Goal: Task Accomplishment & Management: Use online tool/utility

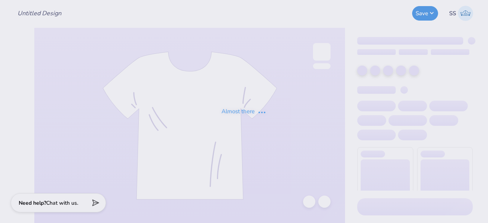
type input "Gipper Standard"
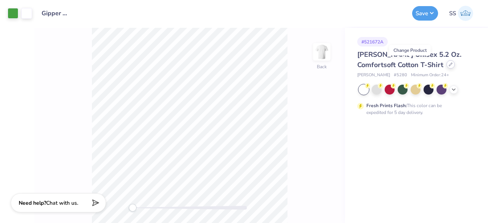
click at [448, 65] on icon at bounding box center [450, 64] width 4 height 4
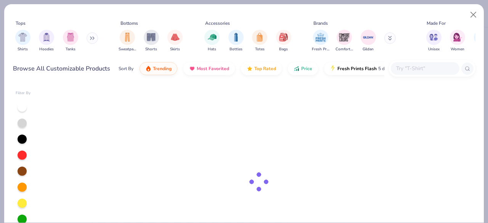
click at [91, 40] on button at bounding box center [91, 37] width 11 height 11
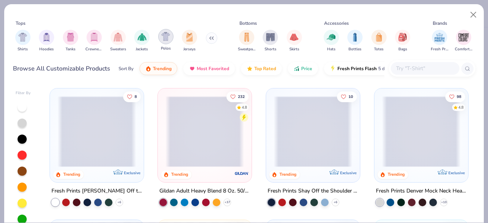
click at [166, 32] on img "filter for Polos" at bounding box center [165, 36] width 9 height 9
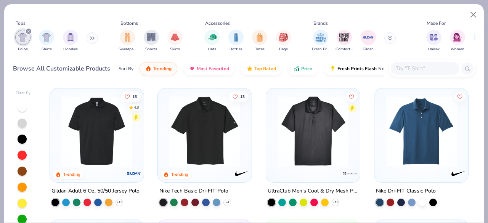
click at [419, 154] on img at bounding box center [421, 131] width 78 height 71
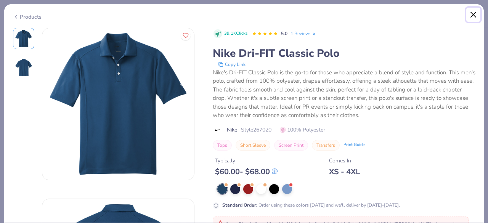
click at [472, 13] on button "Close" at bounding box center [473, 15] width 14 height 14
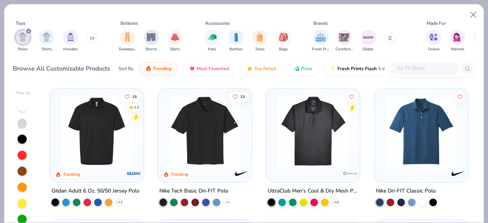
click at [215, 146] on img at bounding box center [204, 131] width 78 height 71
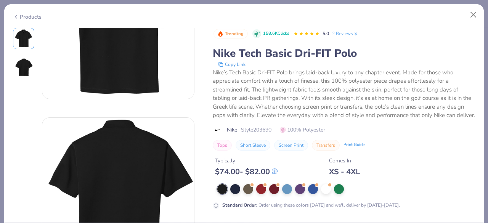
scroll to position [82, 0]
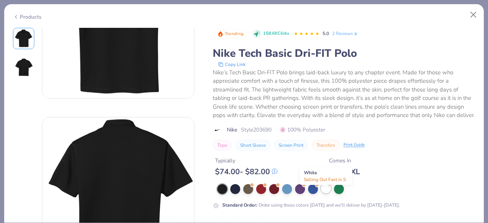
click at [323, 193] on div at bounding box center [326, 188] width 10 height 10
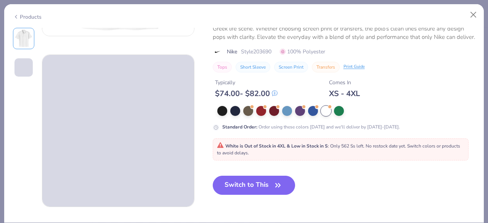
scroll to position [145, 0]
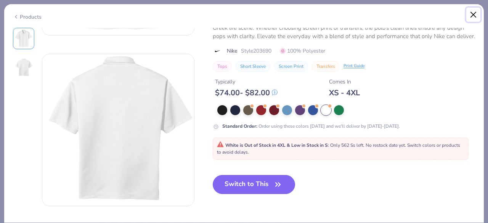
click at [470, 13] on button "Close" at bounding box center [473, 15] width 14 height 14
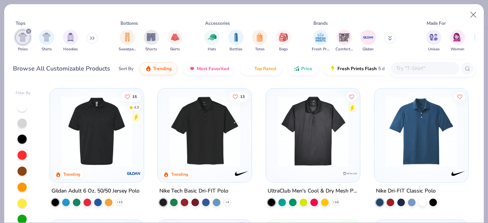
click at [430, 122] on img at bounding box center [421, 131] width 78 height 71
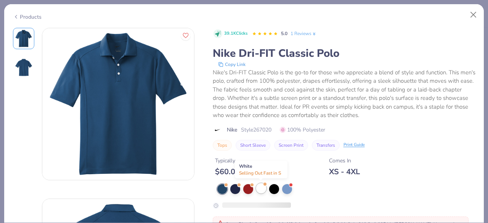
click at [261, 189] on div at bounding box center [261, 188] width 10 height 10
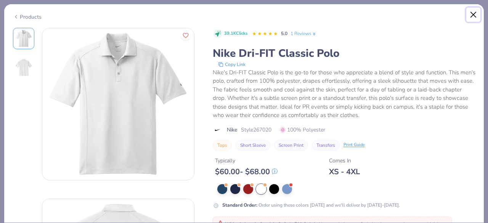
click at [472, 16] on button "Close" at bounding box center [473, 15] width 14 height 14
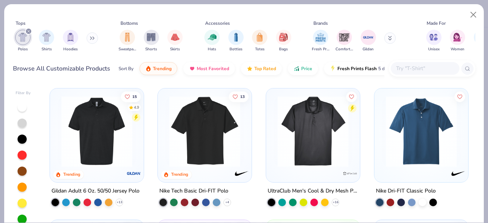
click at [222, 126] on img at bounding box center [204, 131] width 78 height 71
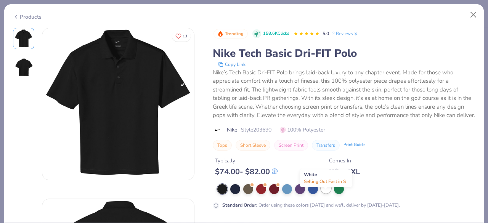
click at [322, 193] on div at bounding box center [326, 188] width 10 height 10
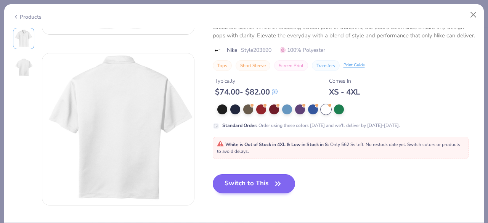
scroll to position [147, 0]
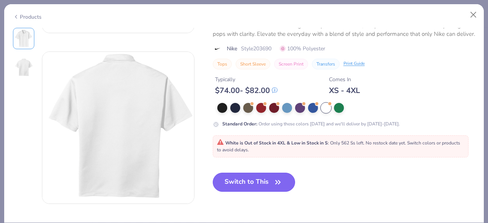
click at [264, 180] on button "Switch to This" at bounding box center [254, 182] width 83 height 19
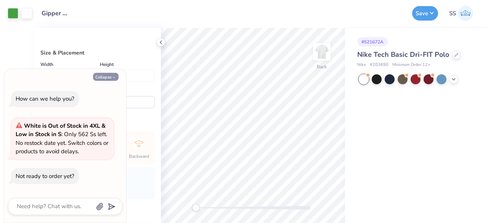
click at [109, 78] on button "Collapse" at bounding box center [106, 77] width 26 height 8
type textarea "x"
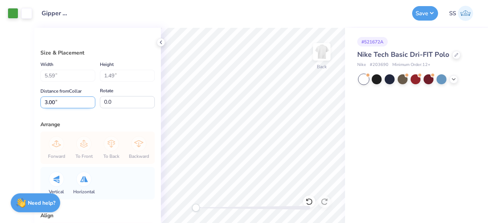
click at [64, 102] on input "3.00" at bounding box center [67, 102] width 55 height 12
click at [114, 102] on input "0.0" at bounding box center [127, 102] width 55 height 12
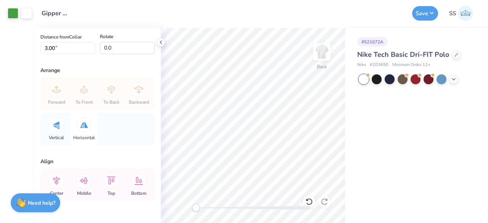
scroll to position [73, 0]
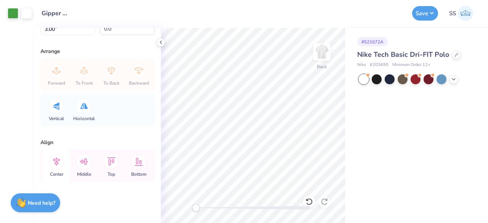
click at [56, 157] on icon at bounding box center [56, 161] width 15 height 15
click at [55, 164] on icon at bounding box center [56, 161] width 15 height 15
click at [309, 202] on icon at bounding box center [309, 202] width 8 height 8
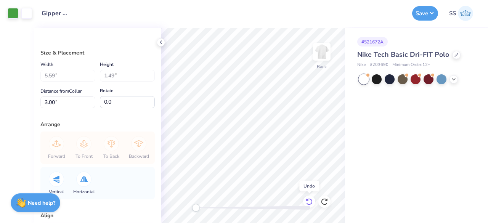
click at [310, 202] on icon at bounding box center [309, 202] width 8 height 8
click at [161, 41] on polyline at bounding box center [161, 42] width 2 height 3
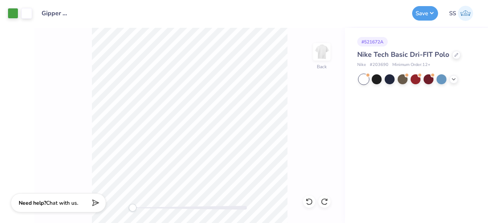
click at [283, 24] on div "Design Title Gipper Standard" at bounding box center [222, 13] width 372 height 27
click at [48, 110] on div "Back" at bounding box center [189, 125] width 310 height 195
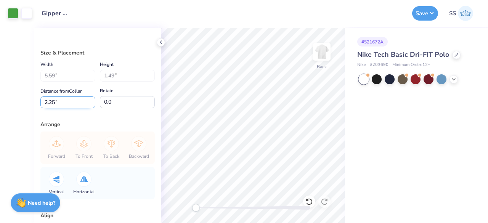
click at [65, 104] on input "2.25" at bounding box center [67, 102] width 55 height 12
type input "2"
type input "3"
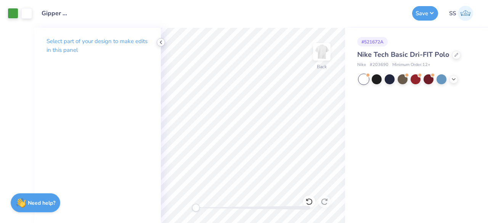
click at [163, 43] on icon at bounding box center [161, 42] width 6 height 6
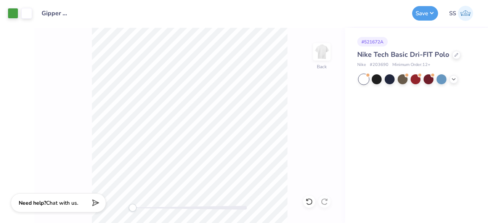
click at [319, 2] on div "Design Title Gipper Standard" at bounding box center [222, 13] width 372 height 27
click at [421, 16] on button "Save" at bounding box center [425, 12] width 26 height 14
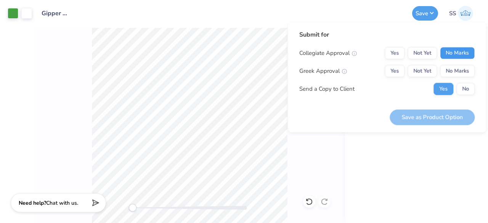
click at [446, 53] on button "No Marks" at bounding box center [457, 53] width 35 height 12
drag, startPoint x: 454, startPoint y: 64, endPoint x: 457, endPoint y: 69, distance: 5.5
click at [457, 69] on div "Collegiate Approval Yes Not Yet No Marks Greek Approval Yes Not Yet No Marks Se…" at bounding box center [386, 71] width 175 height 48
click at [457, 69] on button "No Marks" at bounding box center [457, 71] width 35 height 12
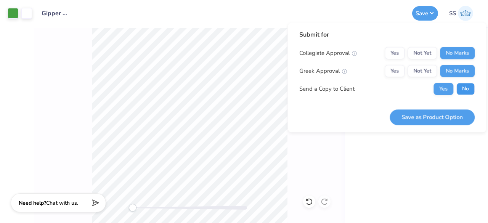
click at [470, 87] on button "No" at bounding box center [465, 89] width 18 height 12
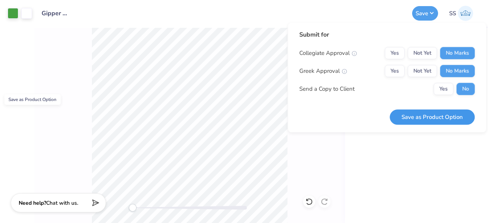
click at [446, 118] on button "Save as Product Option" at bounding box center [431, 117] width 85 height 16
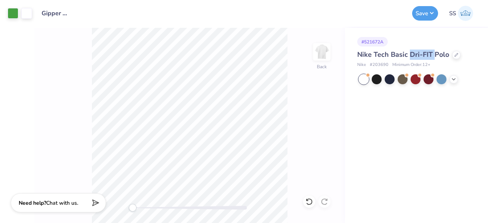
drag, startPoint x: 409, startPoint y: 51, endPoint x: 434, endPoint y: 52, distance: 24.8
click at [434, 52] on span "Nike Tech Basic Dri-FIT Polo" at bounding box center [403, 54] width 92 height 9
